Goal: Navigation & Orientation: Find specific page/section

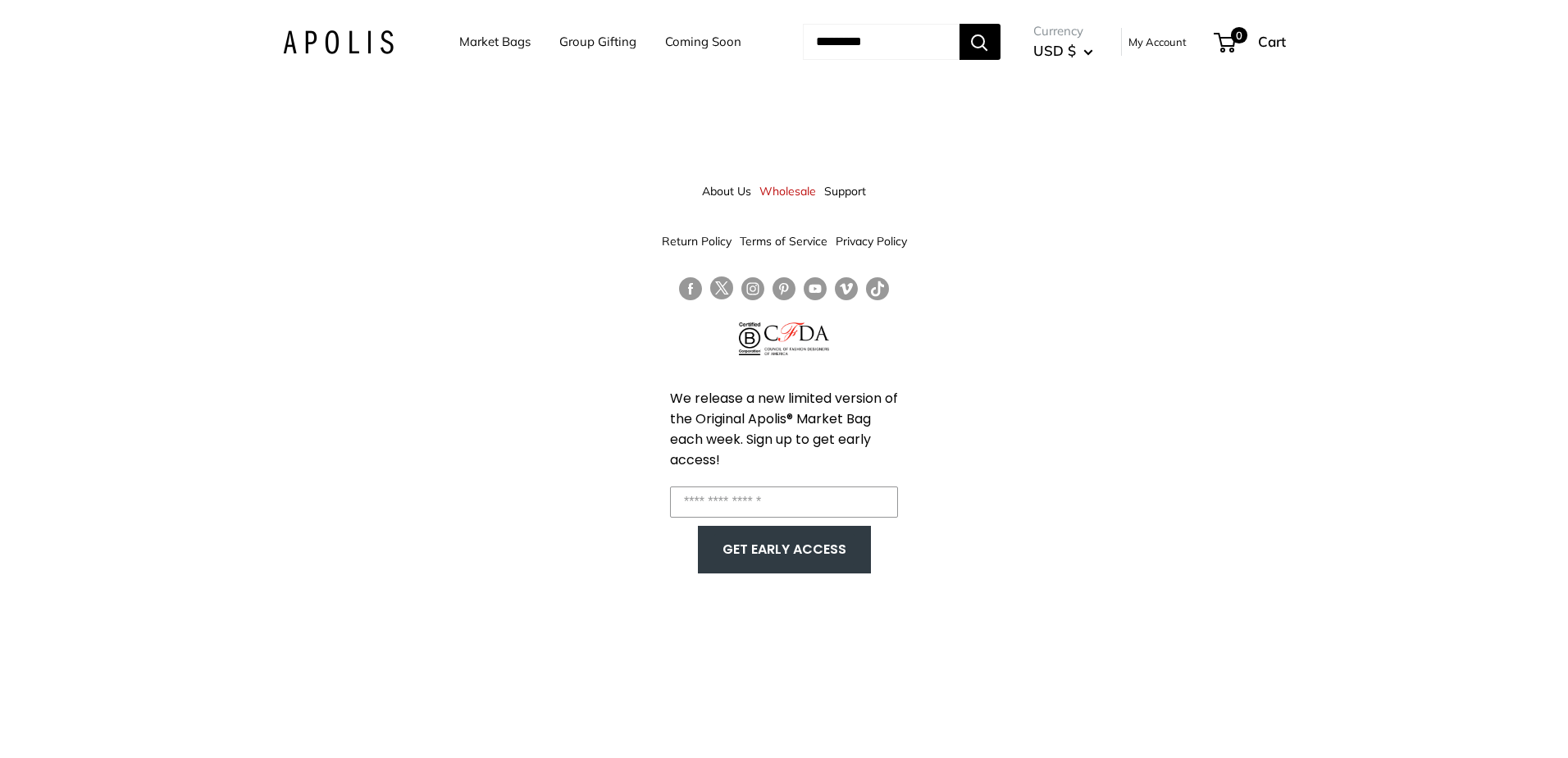
click at [488, 44] on link "Market Bags" at bounding box center [494, 42] width 71 height 23
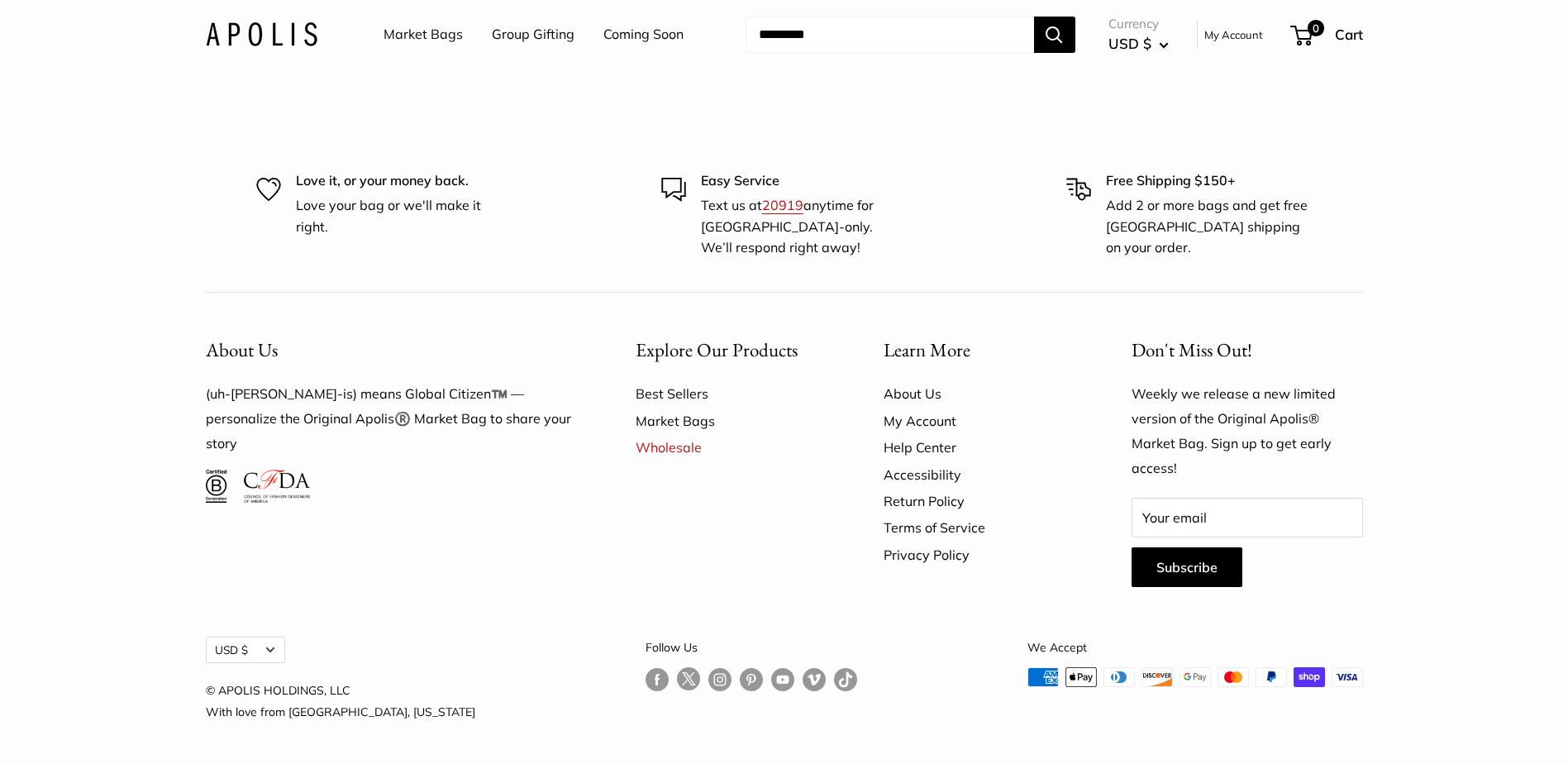
scroll to position [5115, 0]
click at [635, 30] on link "Coming Soon" at bounding box center [643, 35] width 80 height 24
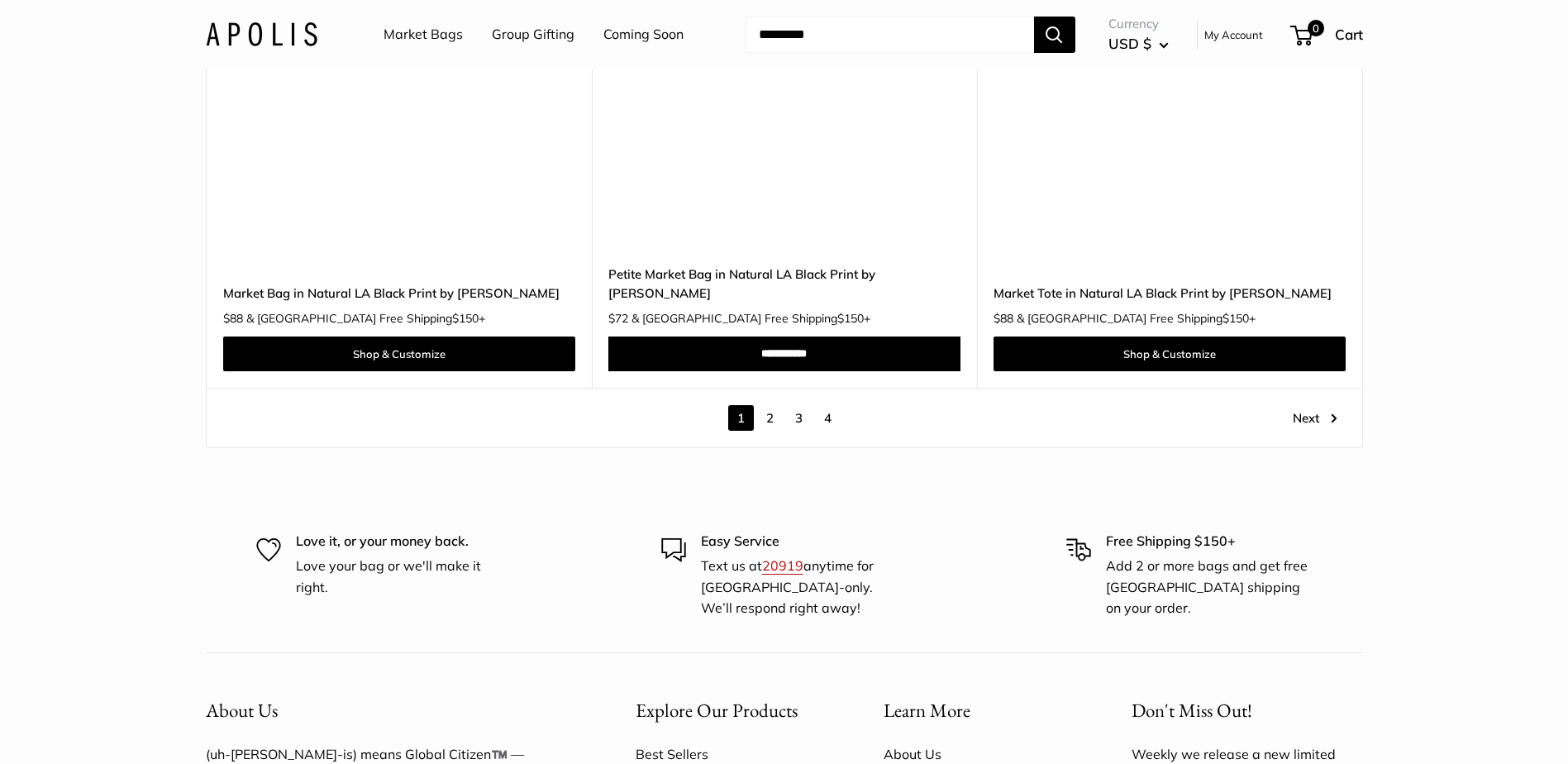
scroll to position [9422, 0]
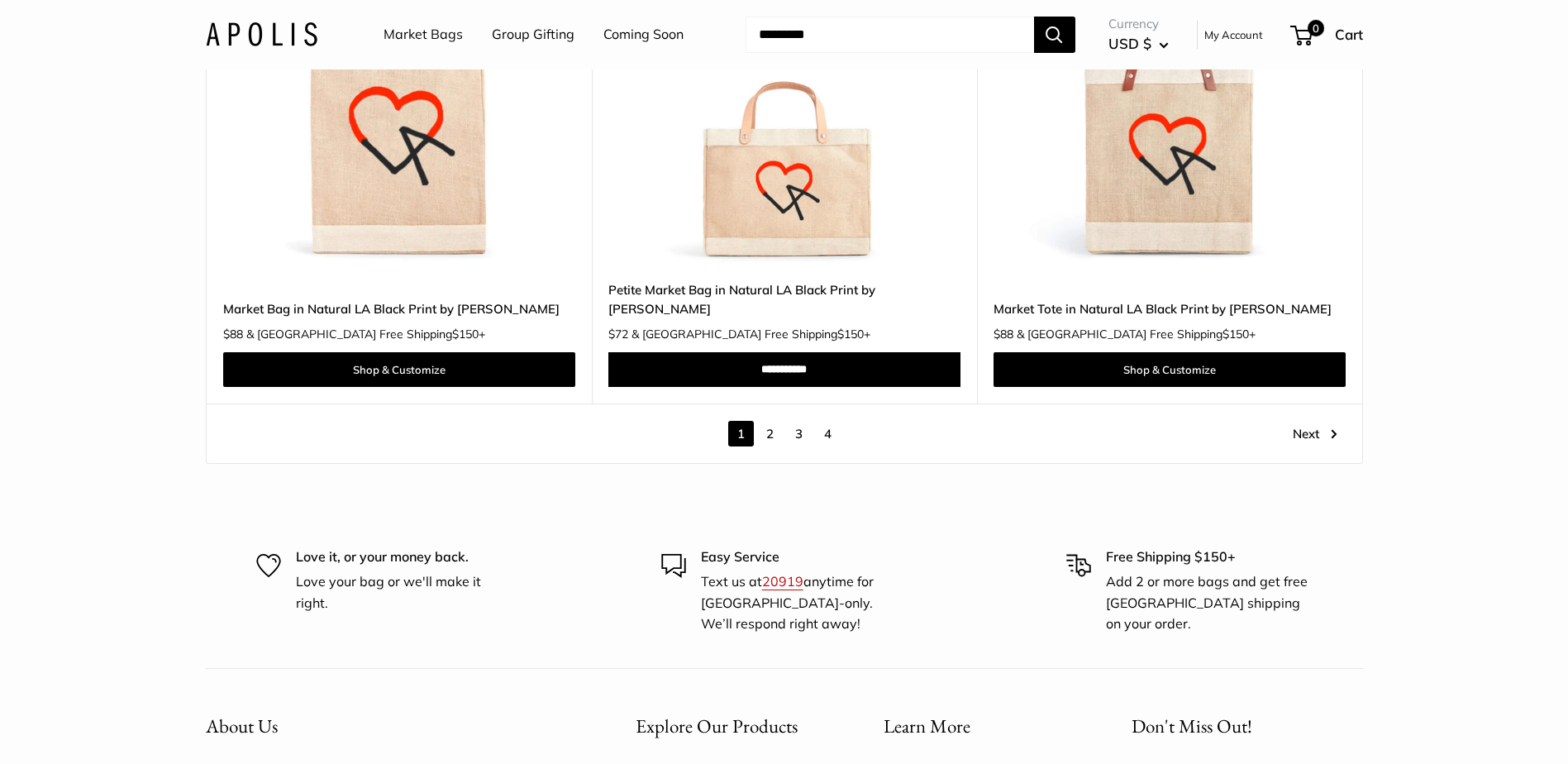
click at [767, 420] on link "2" at bounding box center [769, 433] width 25 height 25
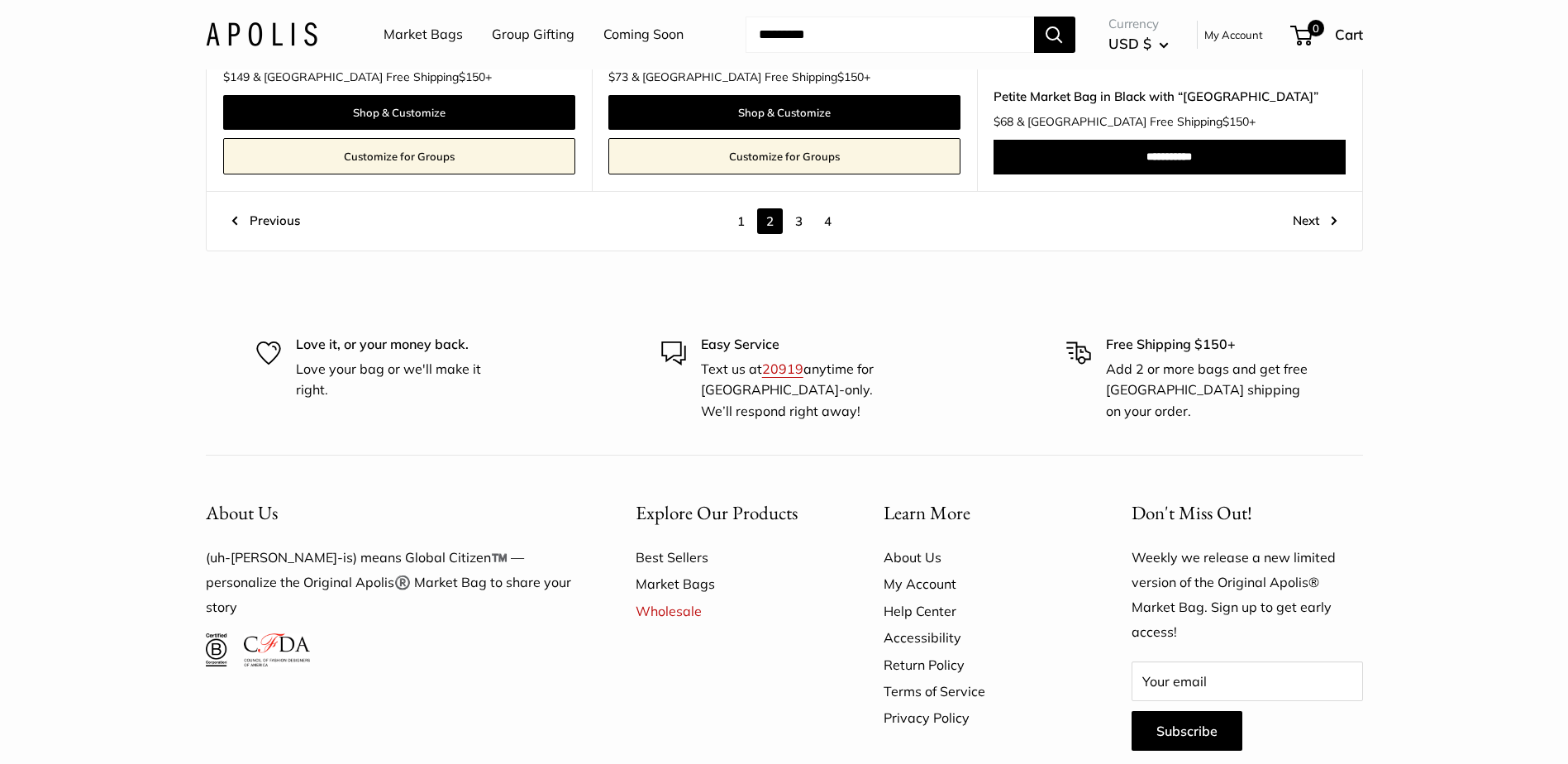
scroll to position [8993, 0]
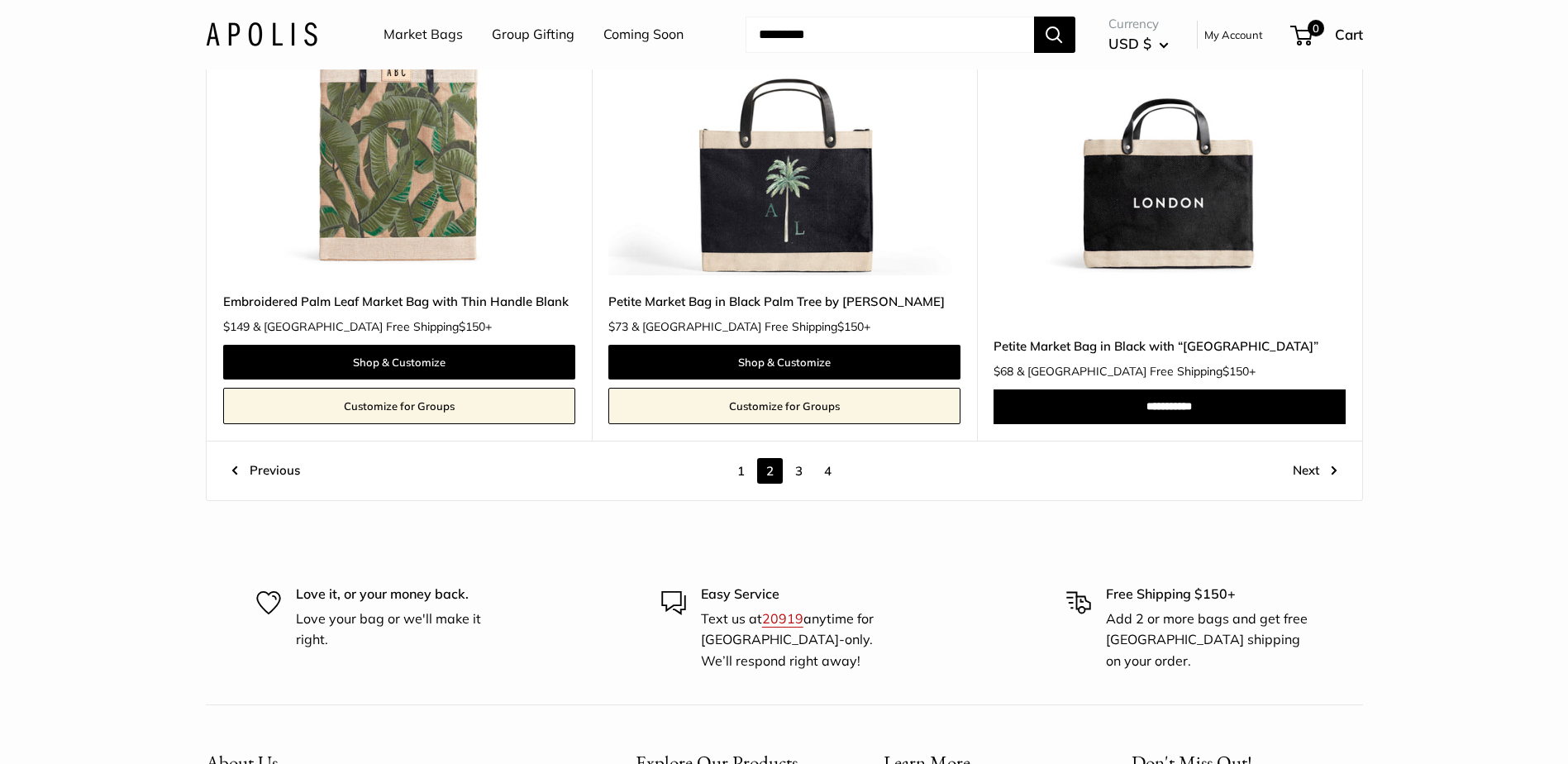
click at [794, 469] on link "3" at bounding box center [798, 470] width 25 height 25
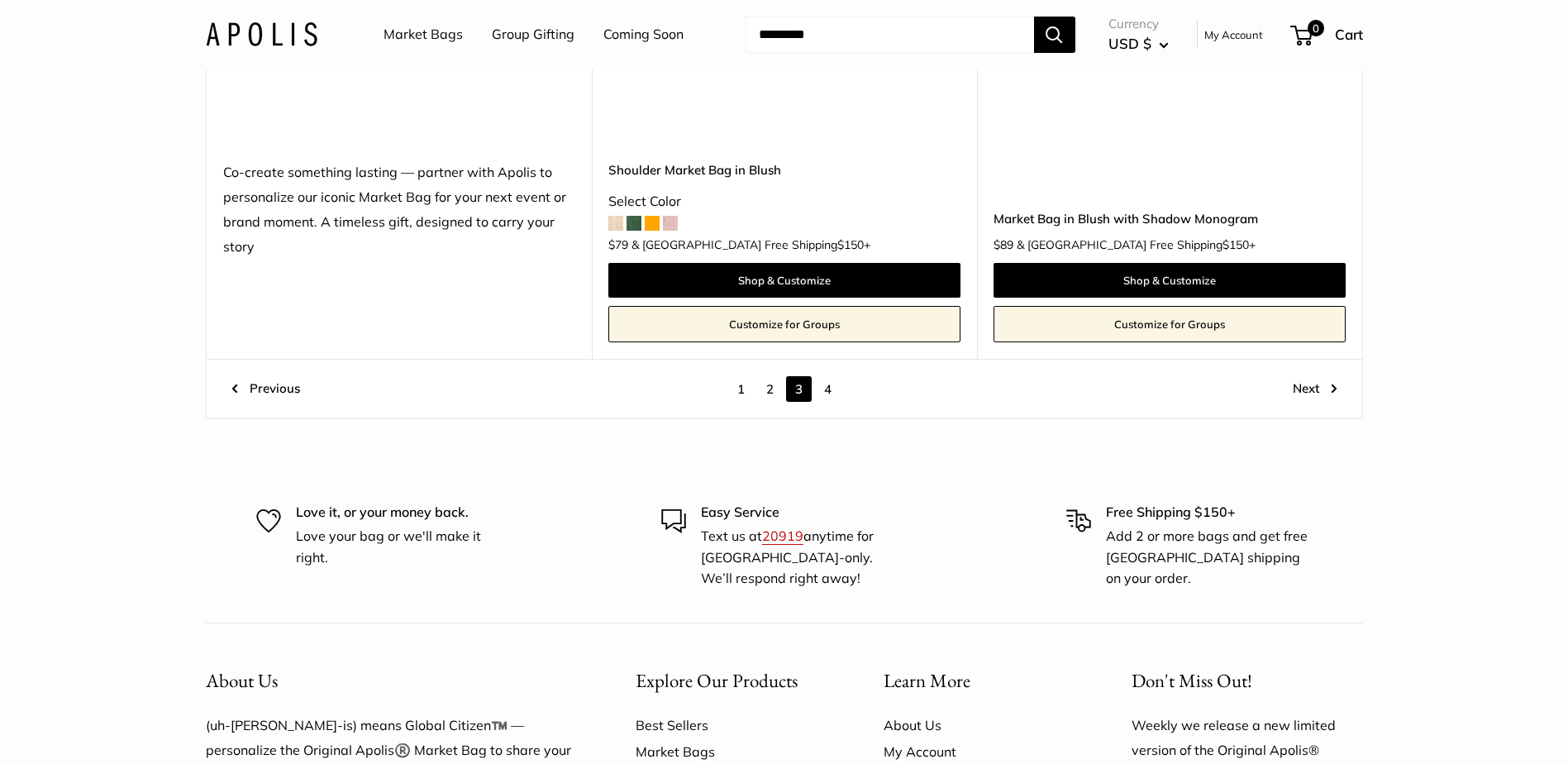
scroll to position [9276, 0]
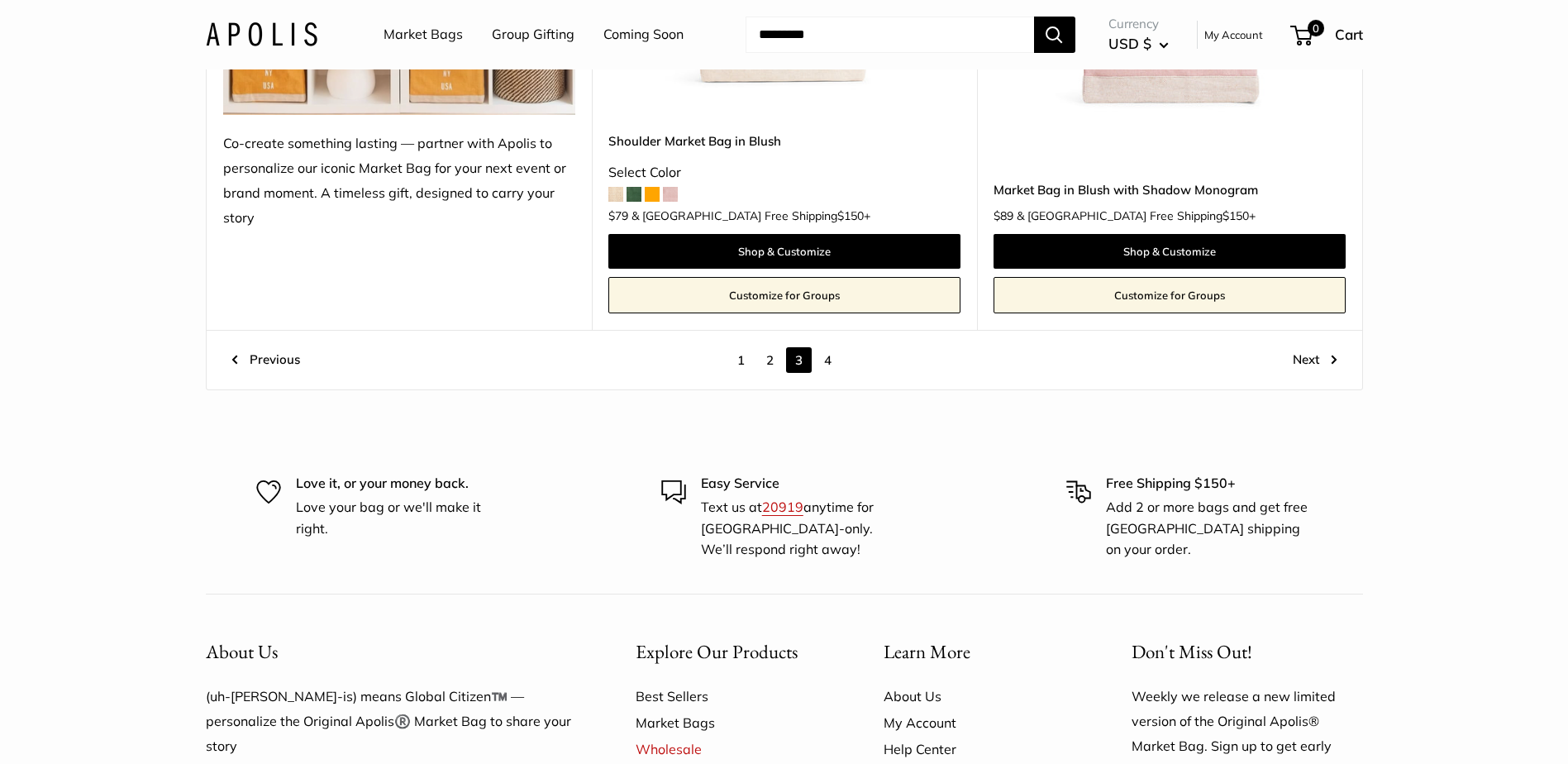
click at [826, 357] on link "4" at bounding box center [827, 359] width 25 height 25
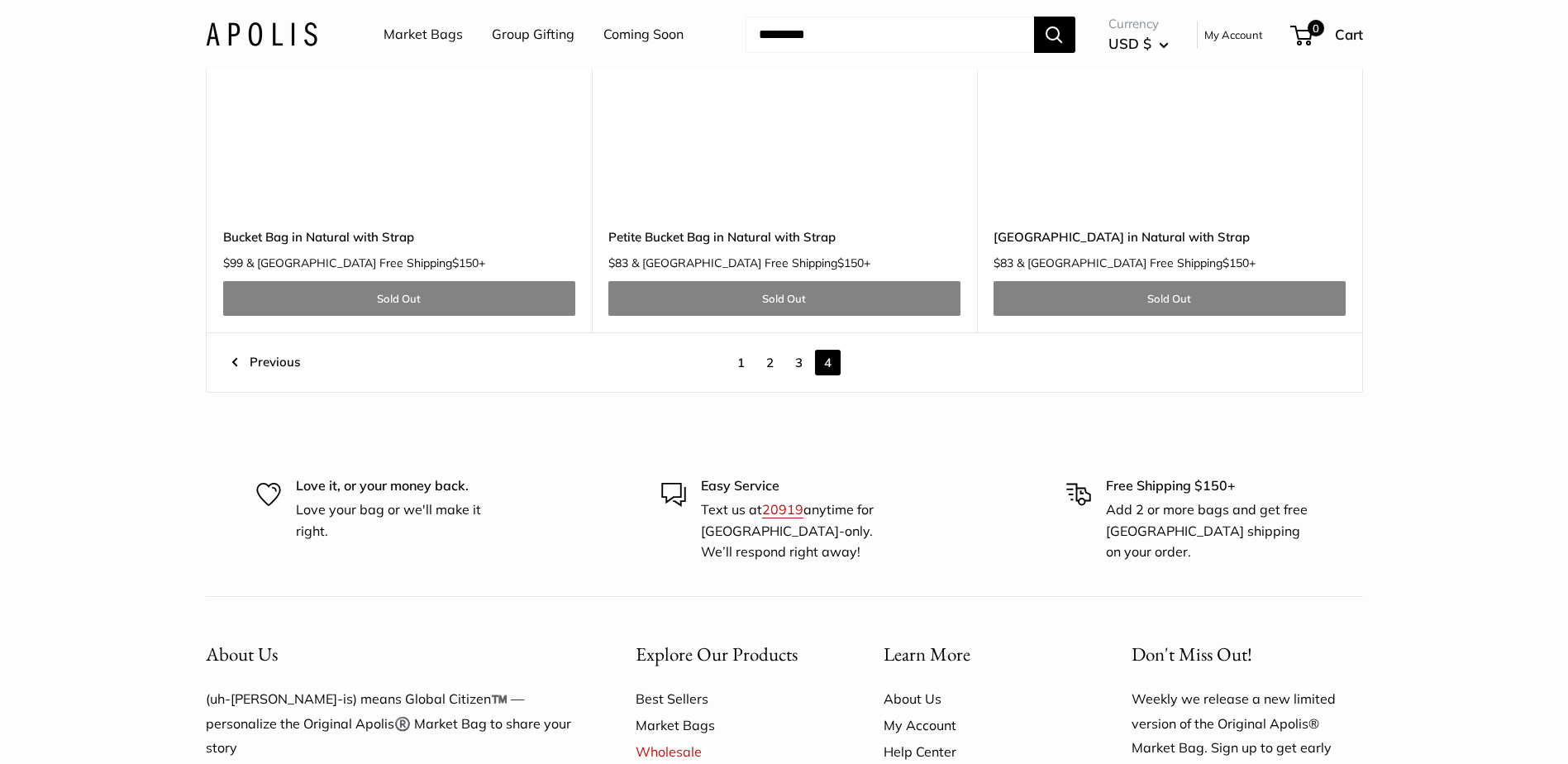
scroll to position [5310, 0]
